Goal: Information Seeking & Learning: Understand process/instructions

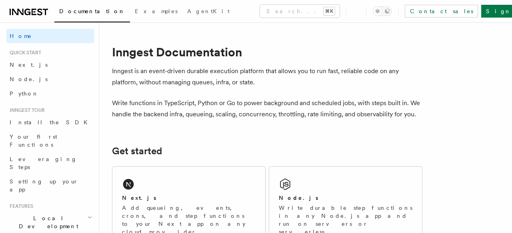
scroll to position [91, 0]
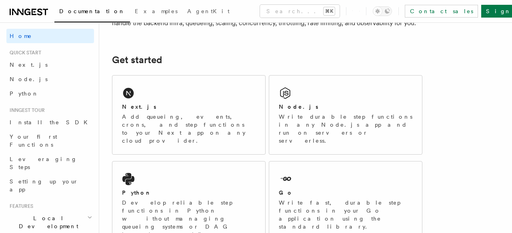
click at [157, 105] on div "Next.js" at bounding box center [189, 107] width 134 height 8
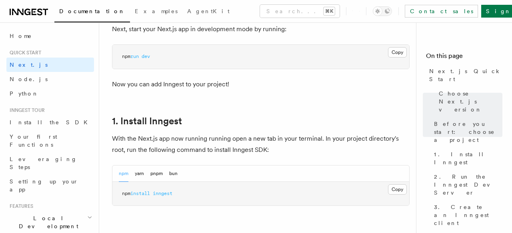
scroll to position [375, 0]
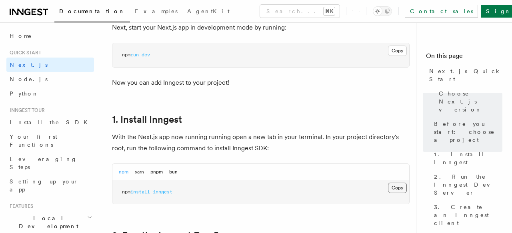
click at [395, 183] on button "Copy Copied" at bounding box center [397, 188] width 19 height 10
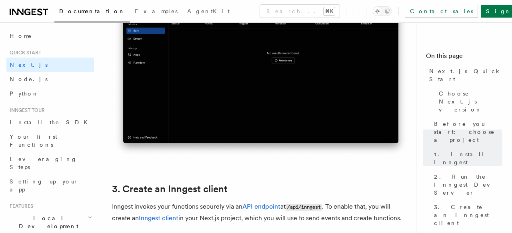
scroll to position [792, 0]
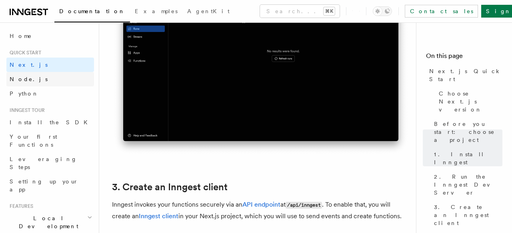
click at [39, 78] on link "Node.js" at bounding box center [50, 79] width 88 height 14
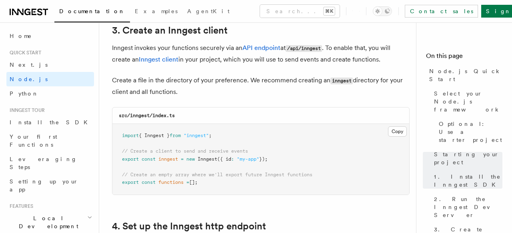
scroll to position [1031, 0]
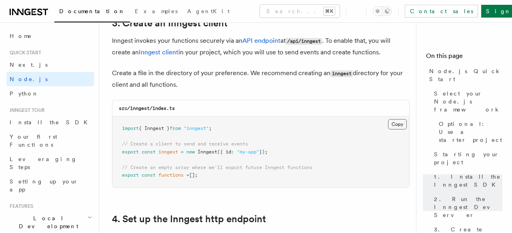
click at [395, 128] on button "Copy Copied" at bounding box center [397, 124] width 19 height 10
